Goal: Use online tool/utility: Use online tool/utility

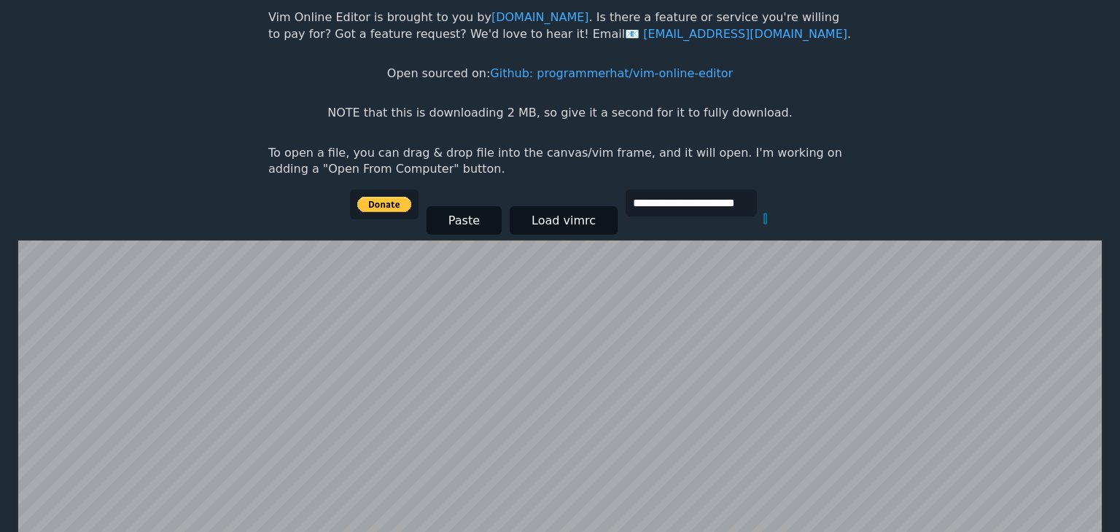
scroll to position [284, 0]
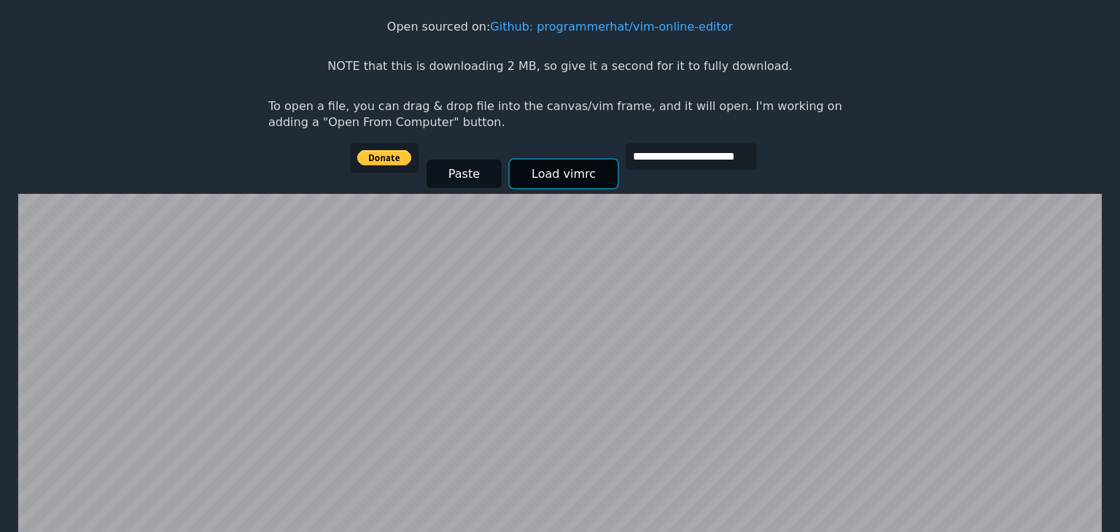
click at [553, 175] on button "Load vimrc" at bounding box center [564, 174] width 108 height 28
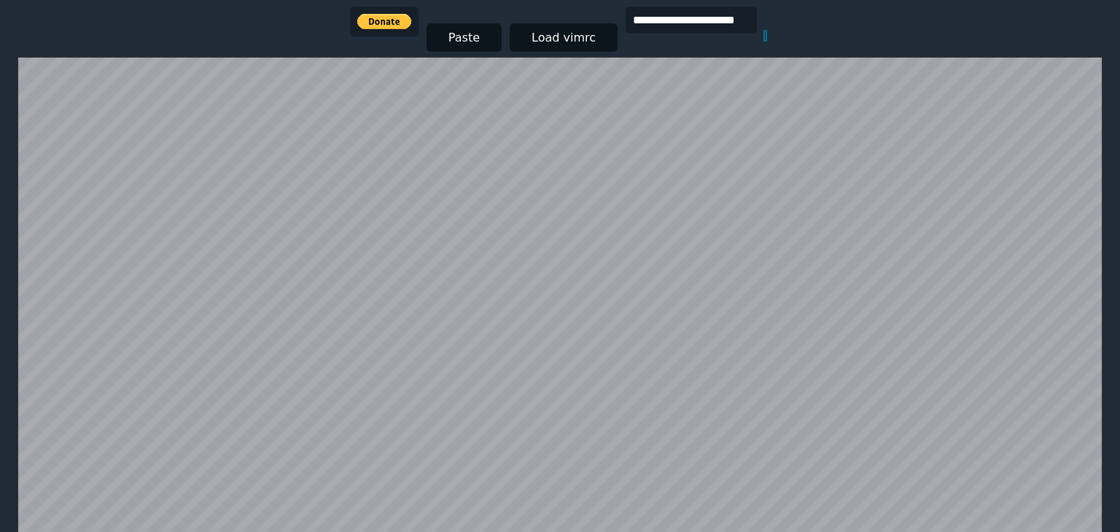
scroll to position [261, 0]
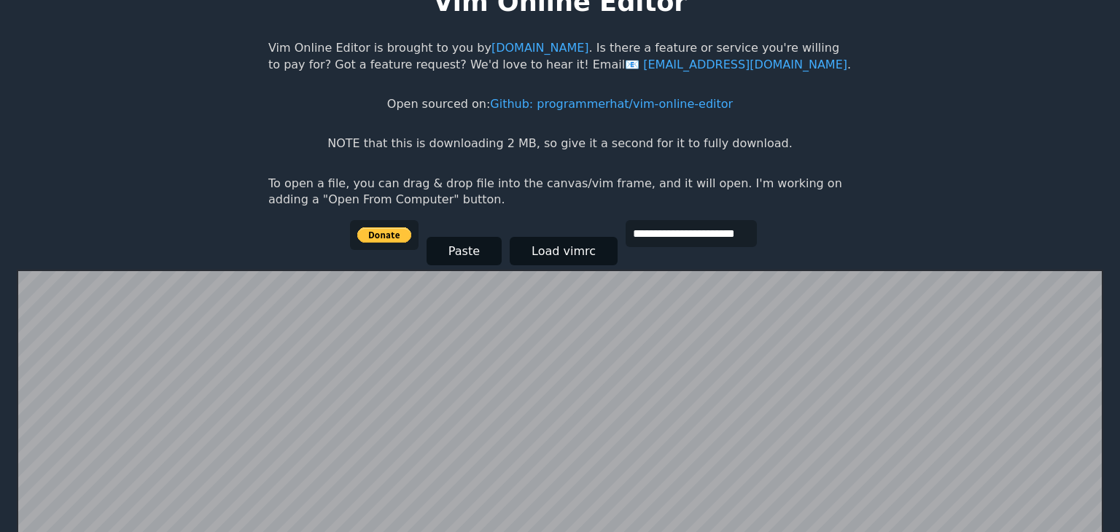
scroll to position [58, 0]
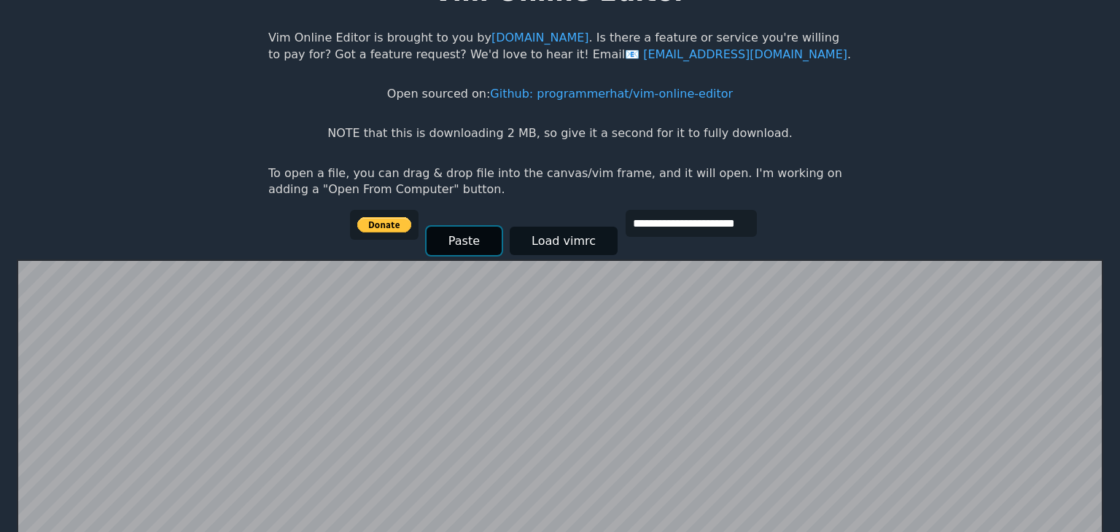
click at [437, 241] on button "Paste" at bounding box center [463, 241] width 75 height 28
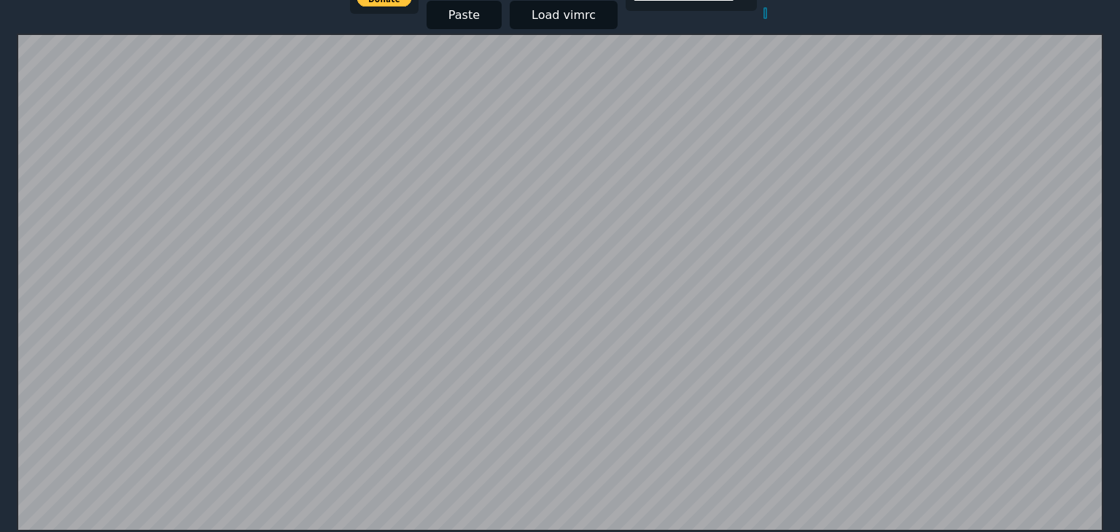
scroll to position [0, 9]
type input "*"
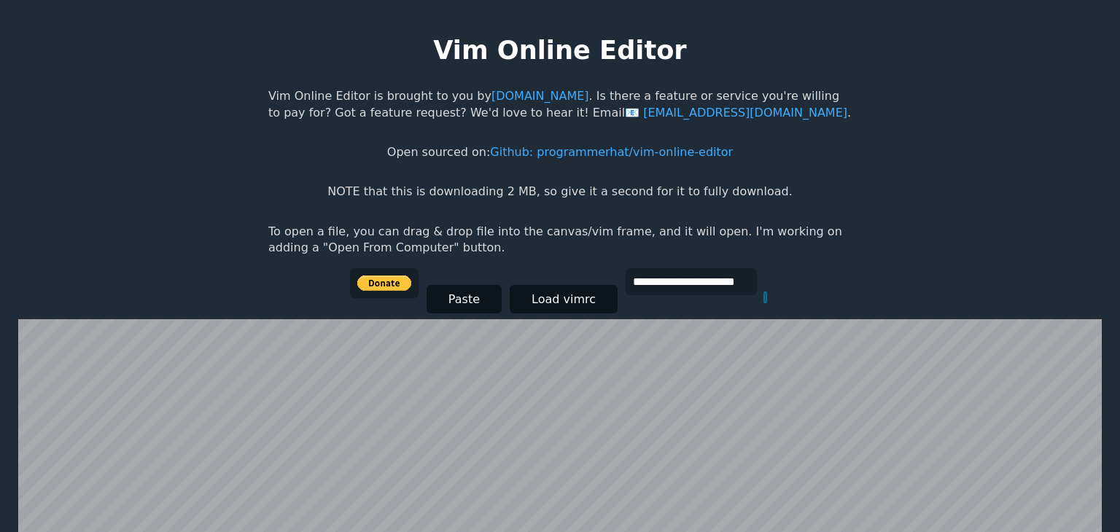
scroll to position [284, 0]
